Goal: Navigation & Orientation: Find specific page/section

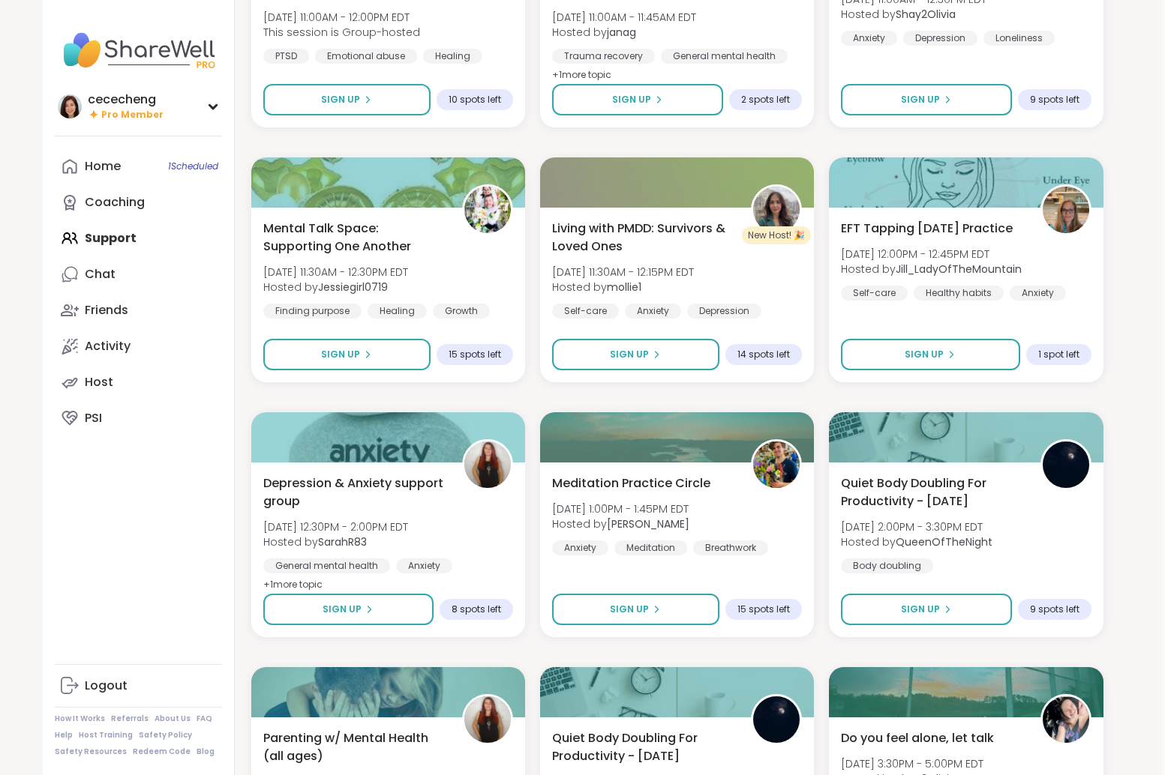
scroll to position [2377, 1]
click at [114, 193] on link "Coaching" at bounding box center [138, 202] width 167 height 36
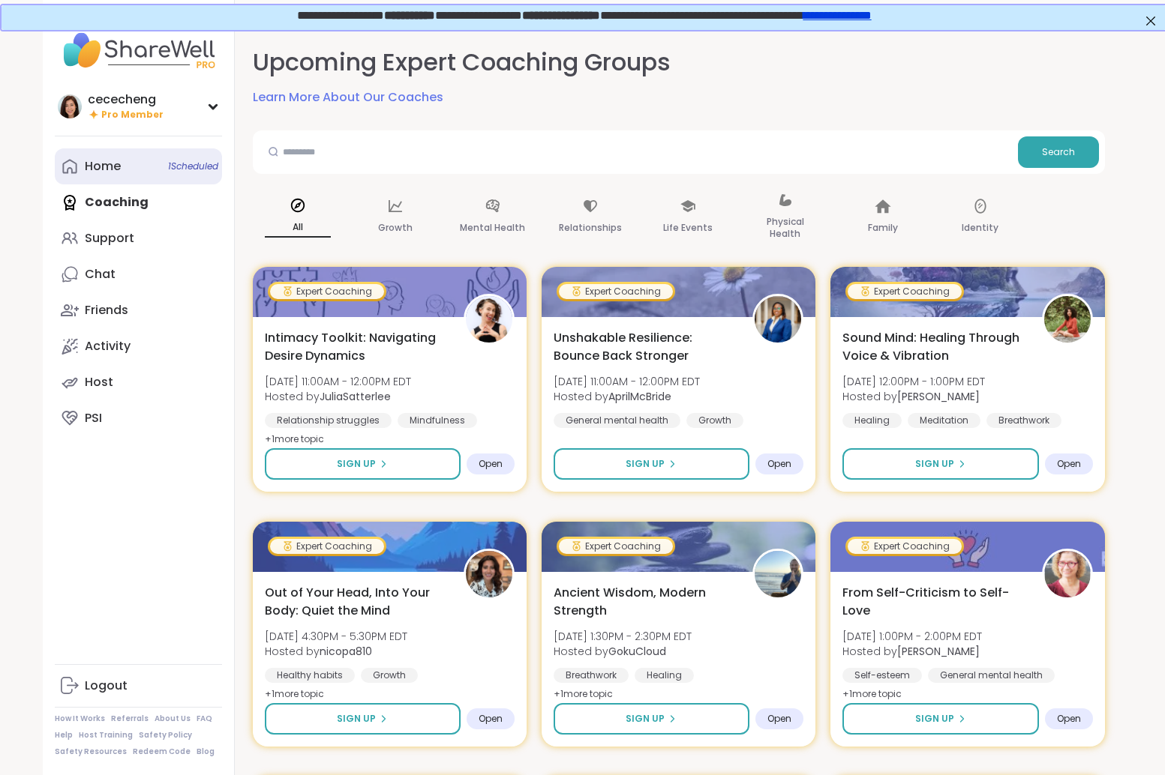
click at [116, 161] on div "Home 1 Scheduled" at bounding box center [103, 166] width 36 height 16
